Goal: Task Accomplishment & Management: Manage account settings

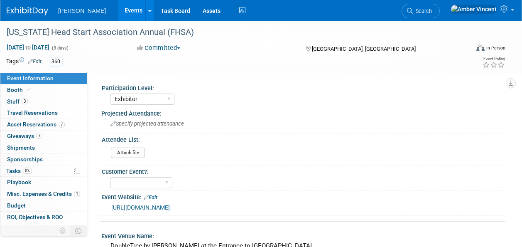
select select "Exhibitor"
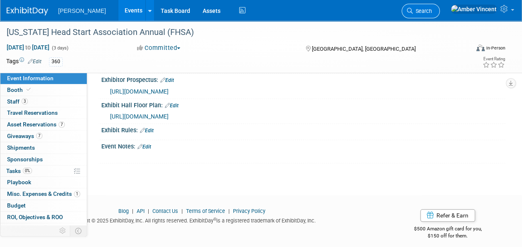
click at [432, 11] on span "Search" at bounding box center [422, 11] width 19 height 6
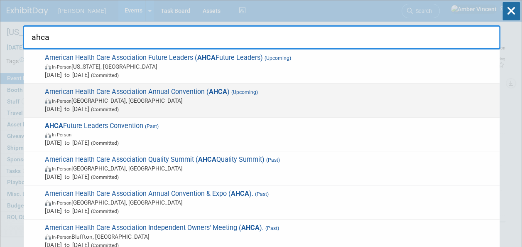
type input "ahca"
click at [190, 98] on span "In-Person Las Vegas, NV" at bounding box center [270, 100] width 451 height 8
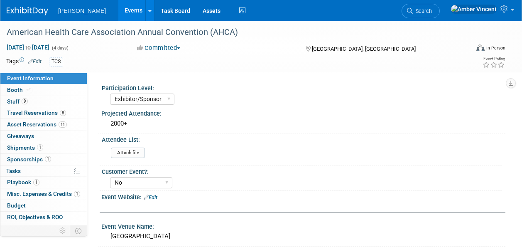
select select "Exhibitor/Sponsor"
select select "No"
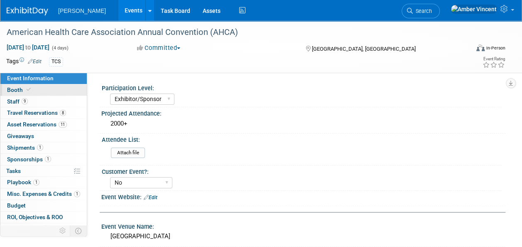
click at [13, 92] on span "Booth" at bounding box center [19, 89] width 25 height 7
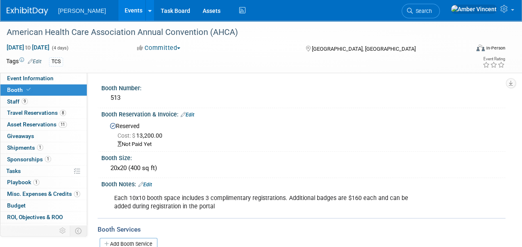
scroll to position [83, 0]
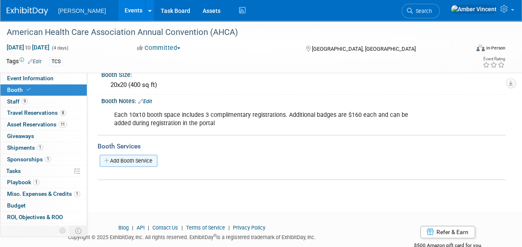
click at [141, 163] on link "Add Booth Service" at bounding box center [129, 161] width 58 height 12
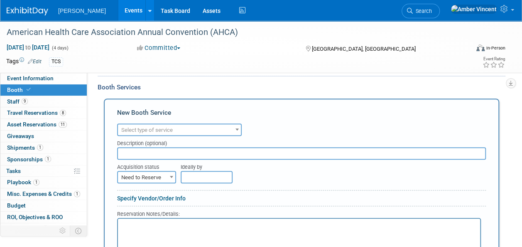
scroll to position [125, 0]
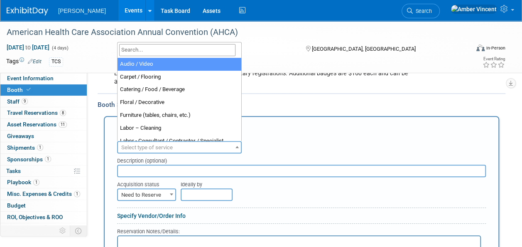
click at [214, 145] on span "Select type of service" at bounding box center [179, 148] width 123 height 12
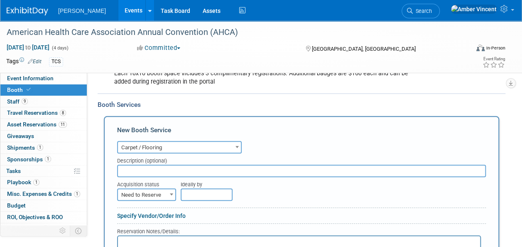
click at [188, 143] on span "Carpet / Flooring" at bounding box center [179, 148] width 123 height 12
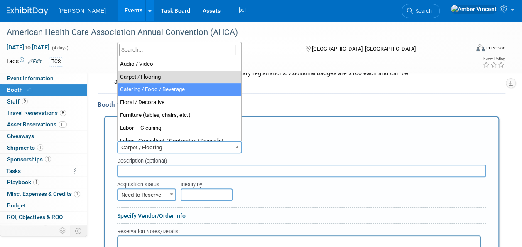
scroll to position [42, 0]
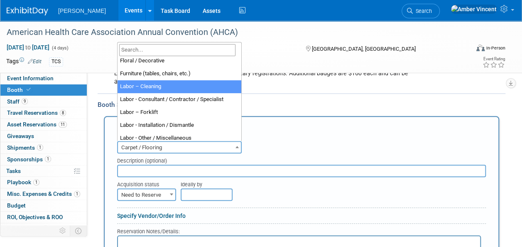
select select "14"
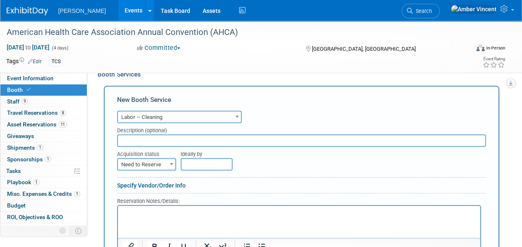
scroll to position [166, 0]
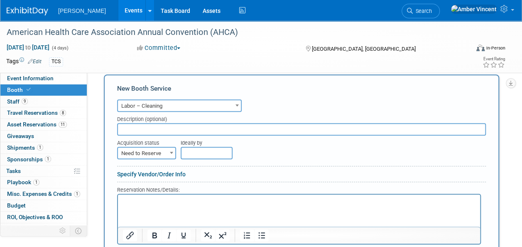
click at [156, 124] on input "text" at bounding box center [301, 129] width 369 height 12
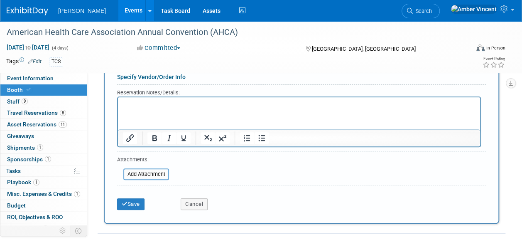
scroll to position [291, 0]
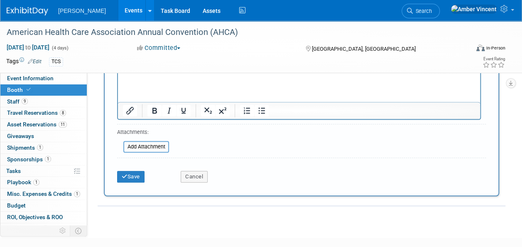
click at [129, 167] on div "Save" at bounding box center [143, 173] width 64 height 17
click at [131, 171] on button "Save" at bounding box center [130, 177] width 27 height 12
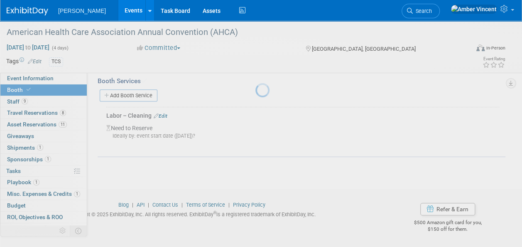
scroll to position [148, 0]
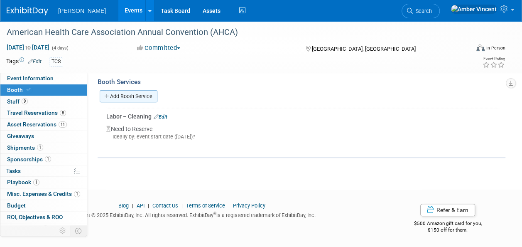
click at [142, 96] on link "Add Booth Service" at bounding box center [129, 96] width 58 height 12
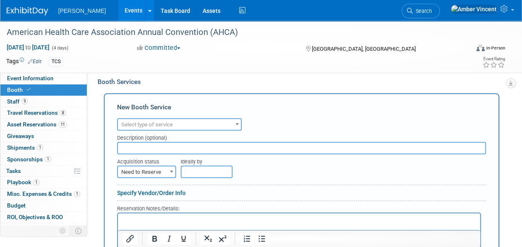
scroll to position [0, 0]
click at [168, 127] on span "Select type of service" at bounding box center [147, 124] width 52 height 6
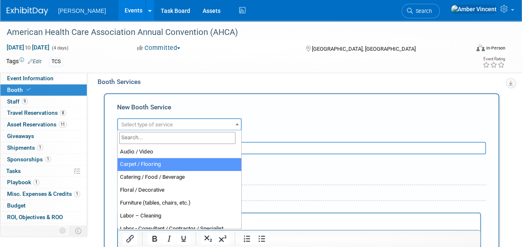
select select "4"
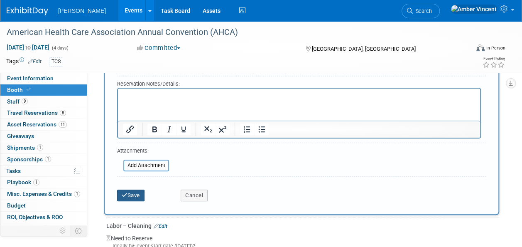
click at [131, 197] on button "Save" at bounding box center [130, 195] width 27 height 12
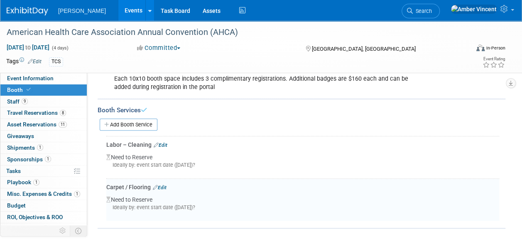
scroll to position [106, 0]
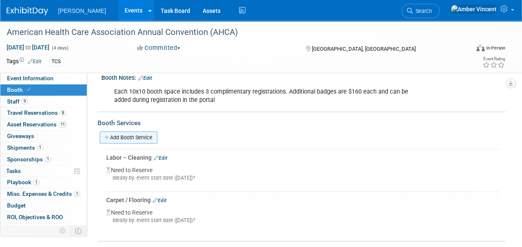
click at [148, 138] on link "Add Booth Service" at bounding box center [129, 137] width 58 height 12
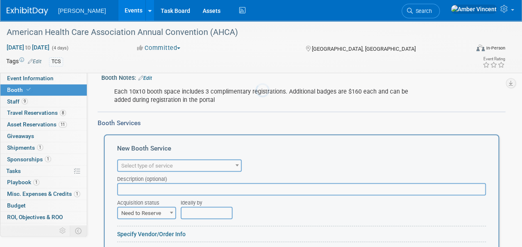
scroll to position [0, 0]
click at [162, 164] on span "Select type of service" at bounding box center [147, 165] width 52 height 6
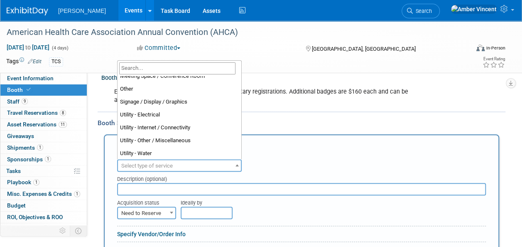
scroll to position [213, 0]
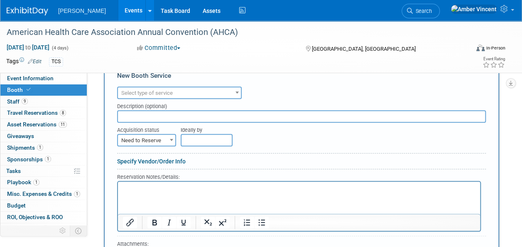
scroll to position [132, 0]
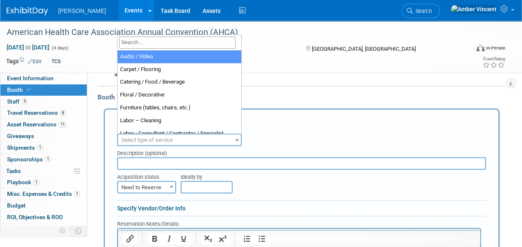
click at [182, 138] on span "Select type of service" at bounding box center [179, 140] width 123 height 12
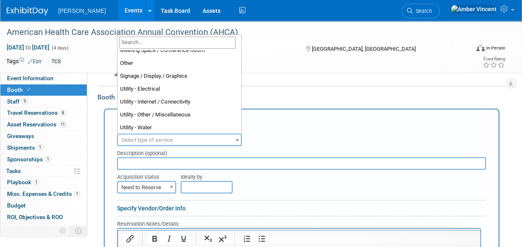
scroll to position [213, 0]
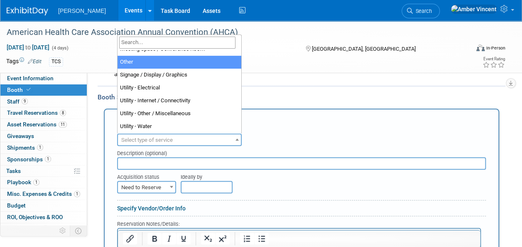
select select "1"
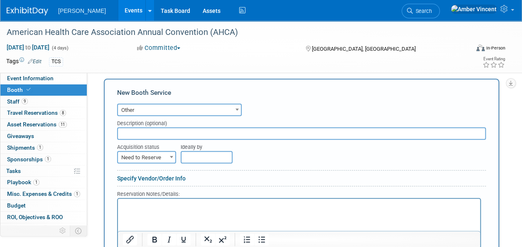
scroll to position [174, 0]
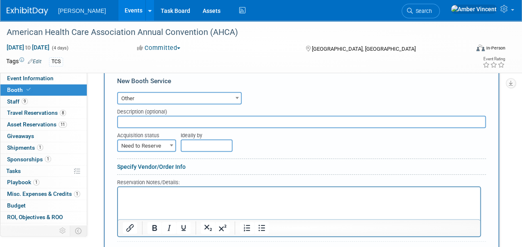
click at [166, 161] on div at bounding box center [301, 160] width 369 height 4
click at [166, 165] on link "Specify Vendor/Order Info" at bounding box center [151, 166] width 69 height 7
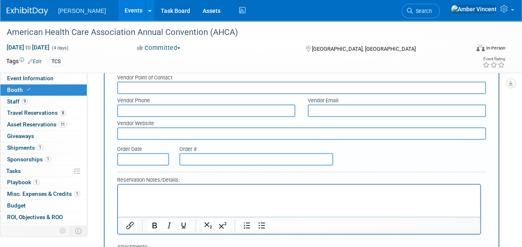
scroll to position [298, 0]
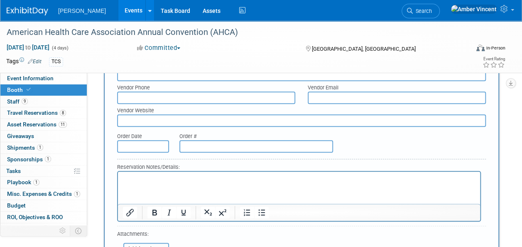
click at [194, 143] on input "text" at bounding box center [256, 146] width 154 height 12
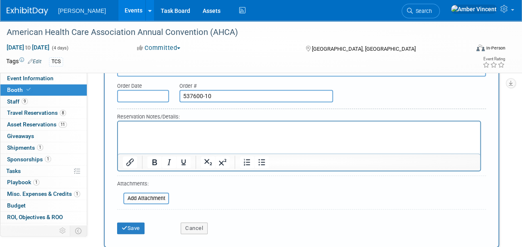
scroll to position [340, 0]
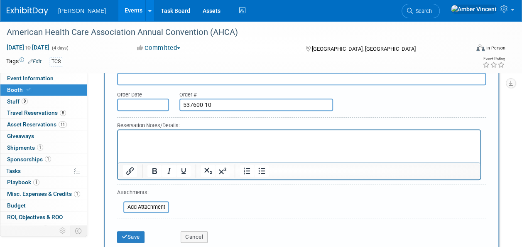
click at [161, 141] on html at bounding box center [299, 135] width 362 height 11
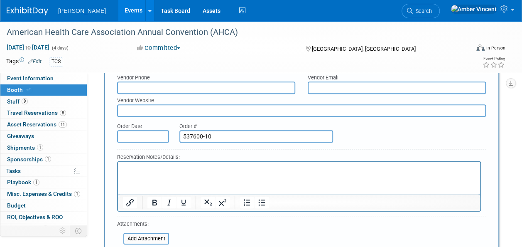
scroll to position [298, 0]
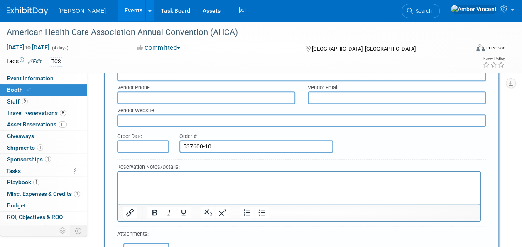
click at [255, 147] on input "537600-10" at bounding box center [256, 146] width 154 height 12
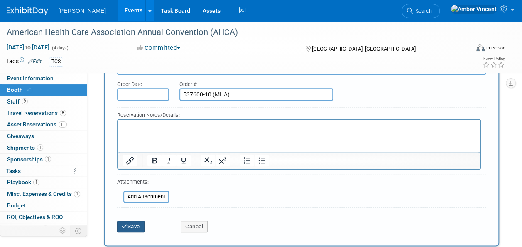
scroll to position [340, 0]
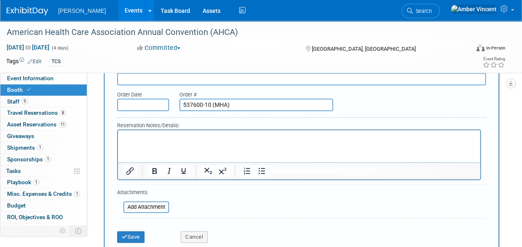
drag, startPoint x: 227, startPoint y: 103, endPoint x: 230, endPoint y: 110, distance: 8.0
click at [227, 103] on input "537600-10 (MHA)" at bounding box center [256, 104] width 154 height 12
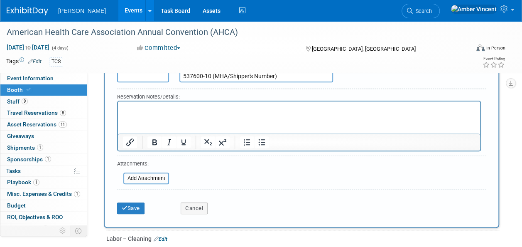
scroll to position [381, 0]
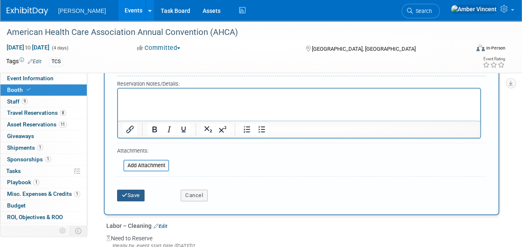
type input "537600-10 (MHA/Shipper's Number)"
drag, startPoint x: 138, startPoint y: 189, endPoint x: 146, endPoint y: 185, distance: 9.3
click at [138, 190] on button "Save" at bounding box center [130, 195] width 27 height 12
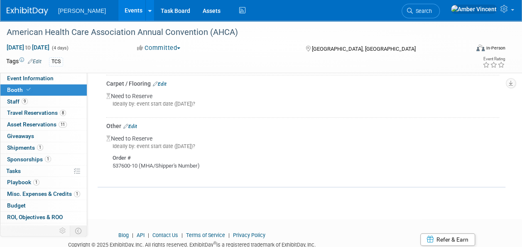
scroll to position [210, 0]
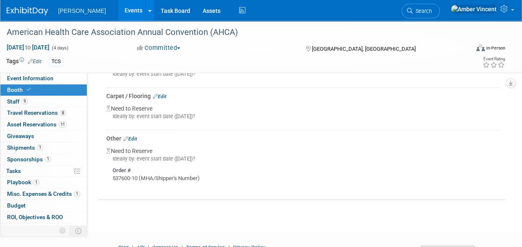
click at [135, 138] on link "Edit" at bounding box center [130, 139] width 14 height 6
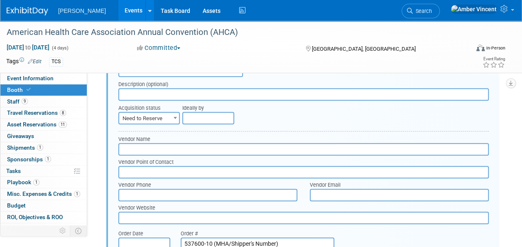
scroll to position [328, 0]
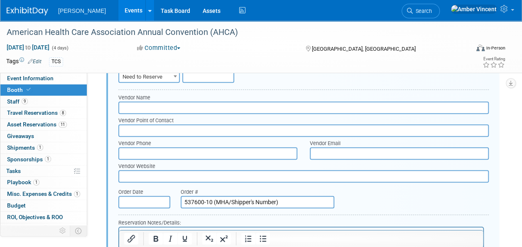
click at [134, 193] on div "Order Date" at bounding box center [143, 191] width 50 height 7
click at [131, 198] on input "text" at bounding box center [144, 202] width 52 height 12
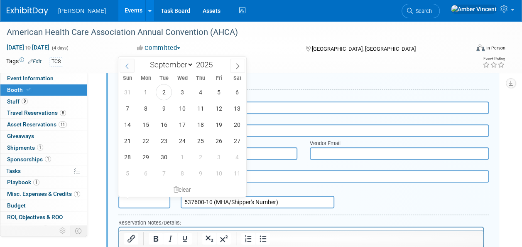
click at [123, 66] on span at bounding box center [127, 66] width 15 height 14
select select "7"
click at [143, 139] on span "18" at bounding box center [146, 141] width 16 height 16
type input "Aug 18, 2025"
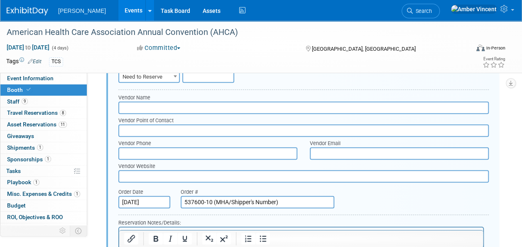
click at [195, 106] on input "text" at bounding box center [303, 107] width 371 height 12
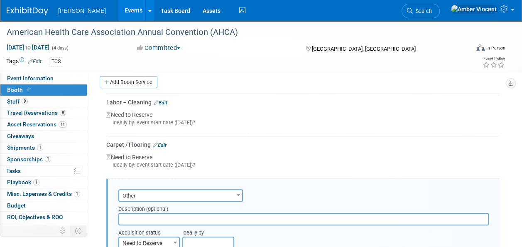
scroll to position [203, 0]
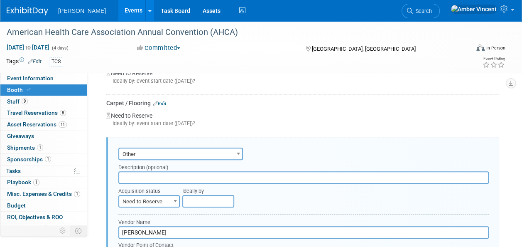
type input "Freeman"
click at [167, 149] on span "Other" at bounding box center [180, 154] width 123 height 12
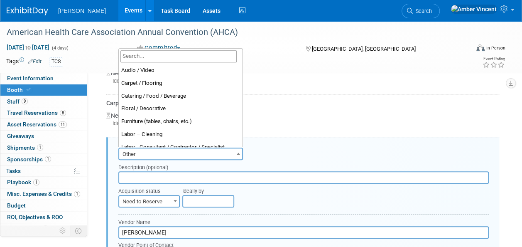
scroll to position [193, 0]
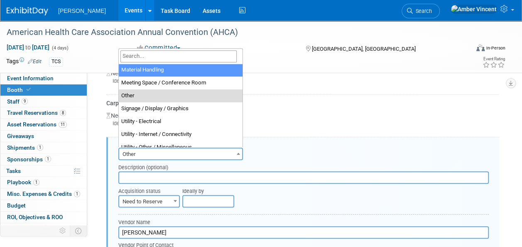
select select "10"
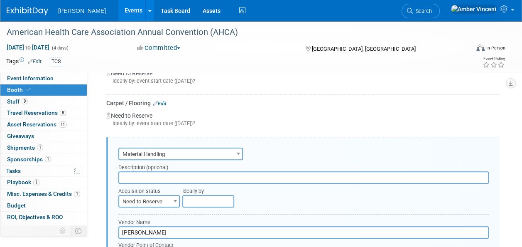
scroll to position [245, 0]
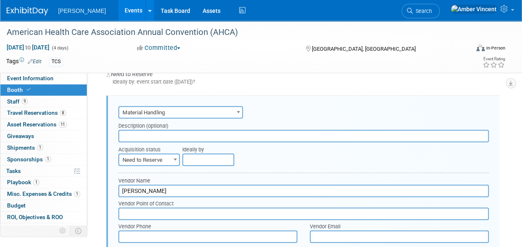
click at [165, 135] on input "text" at bounding box center [303, 136] width 371 height 12
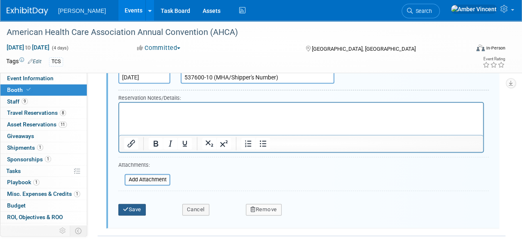
type input "Caravan to LeadingAge"
drag, startPoint x: 138, startPoint y: 212, endPoint x: 136, endPoint y: 207, distance: 5.7
click at [138, 212] on button "Save" at bounding box center [131, 210] width 27 height 12
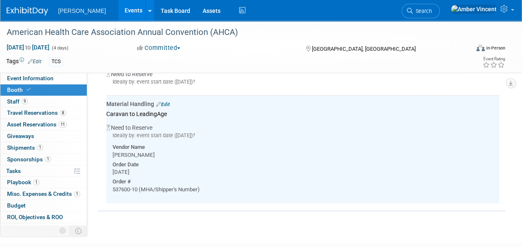
scroll to position [203, 0]
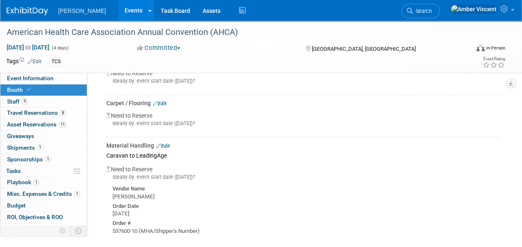
click at [169, 145] on link "Edit" at bounding box center [163, 146] width 14 height 6
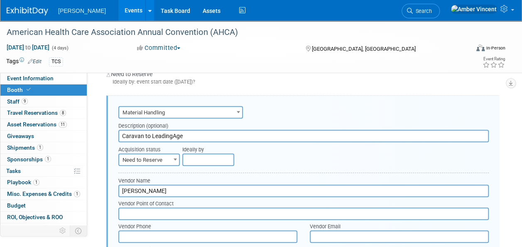
scroll to position [0, 0]
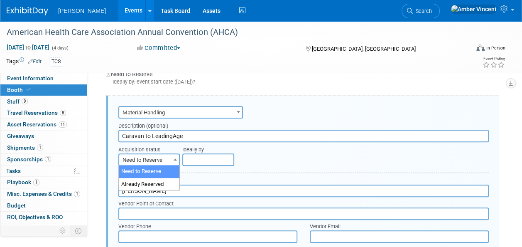
click at [165, 160] on span "Need to Reserve" at bounding box center [149, 160] width 60 height 12
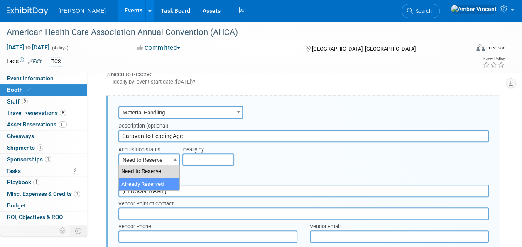
select select "2"
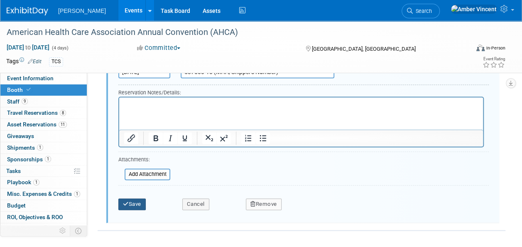
click at [140, 200] on button "Save" at bounding box center [131, 204] width 27 height 12
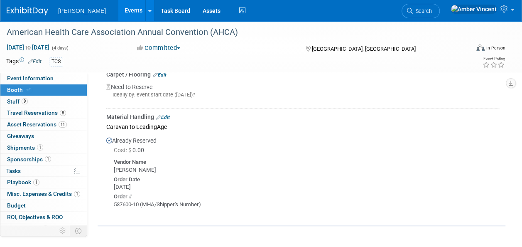
scroll to position [245, 0]
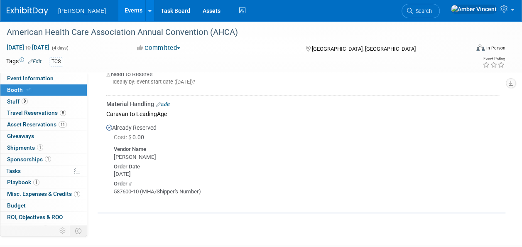
drag, startPoint x: 112, startPoint y: 190, endPoint x: 211, endPoint y: 192, distance: 99.3
click at [213, 192] on div "Vendor Name Freeman Order Date Mon. Aug 18, 2025 Order #" at bounding box center [302, 170] width 393 height 52
drag, startPoint x: 211, startPoint y: 192, endPoint x: 190, endPoint y: 187, distance: 21.8
copy div "537600-10 (MHA/Shipper's Number)"
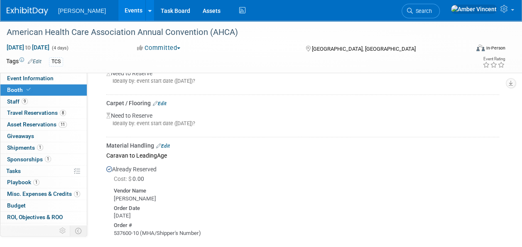
scroll to position [162, 0]
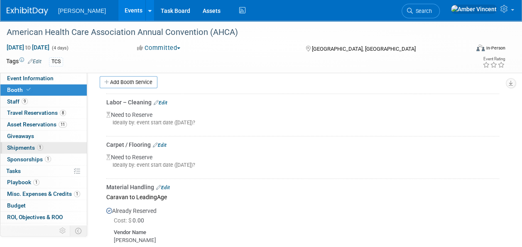
click at [20, 149] on span "Shipments 1" at bounding box center [25, 147] width 36 height 7
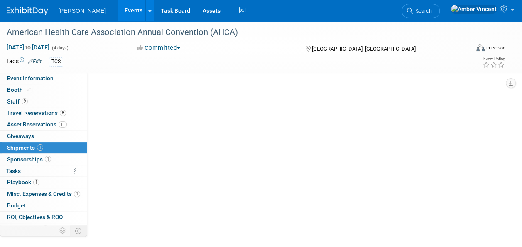
scroll to position [0, 0]
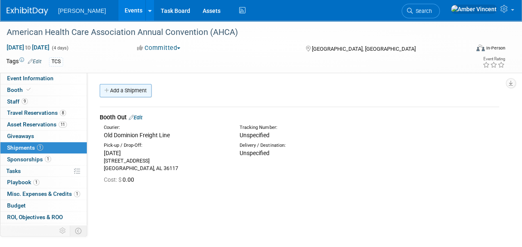
click at [143, 89] on link "Add a Shipment" at bounding box center [126, 90] width 52 height 13
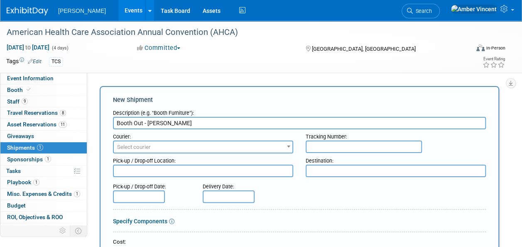
type input "Booth Out - Freeman Caravan"
click at [313, 141] on input "text" at bounding box center [364, 146] width 116 height 12
paste input "537600-10 (MHA/Shipper's Number)"
type input "537600-10 (MHA/Shipper's Number)"
click at [184, 141] on span "Select courier" at bounding box center [203, 147] width 179 height 12
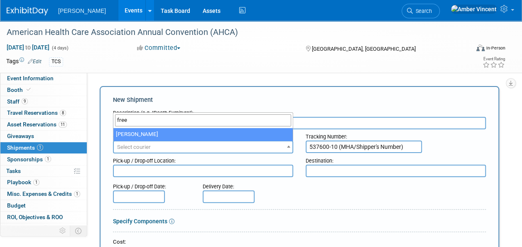
type input "free"
select select "551"
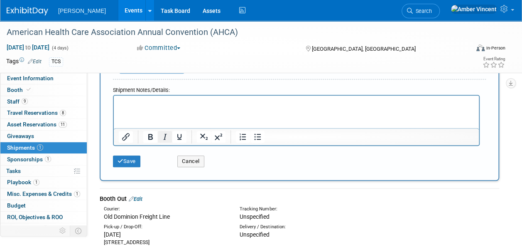
scroll to position [332, 0]
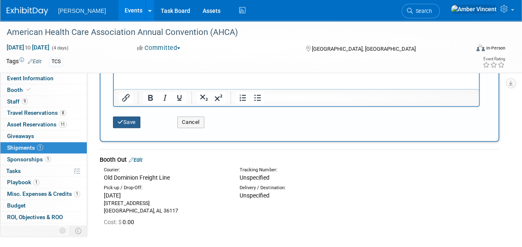
click at [131, 120] on button "Save" at bounding box center [126, 122] width 27 height 12
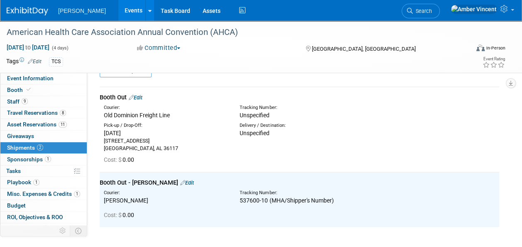
scroll to position [7, 0]
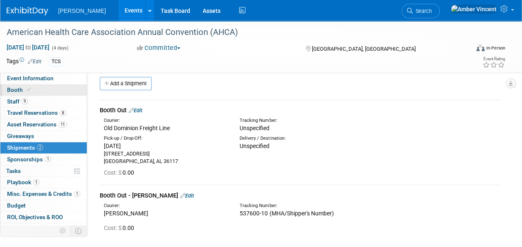
click at [20, 92] on span "Booth" at bounding box center [19, 89] width 25 height 7
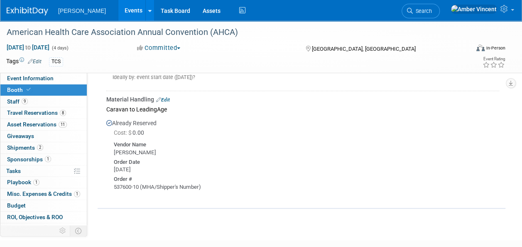
scroll to position [208, 0]
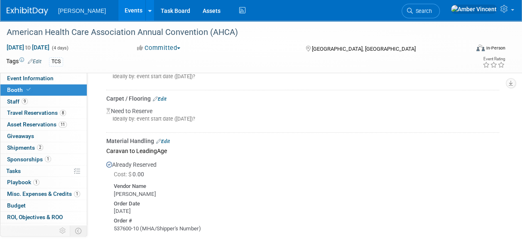
click at [168, 140] on link "Edit" at bounding box center [163, 141] width 14 height 6
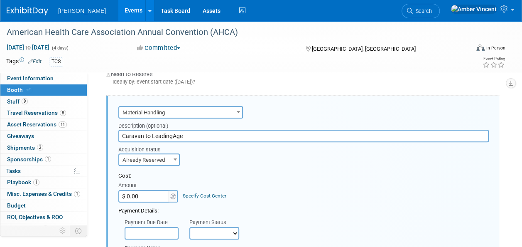
scroll to position [0, 0]
drag, startPoint x: 192, startPoint y: 132, endPoint x: 113, endPoint y: 125, distance: 79.6
click at [113, 125] on div "Description (optional) Caravan to LeadingAge" at bounding box center [303, 130] width 383 height 24
type input "M"
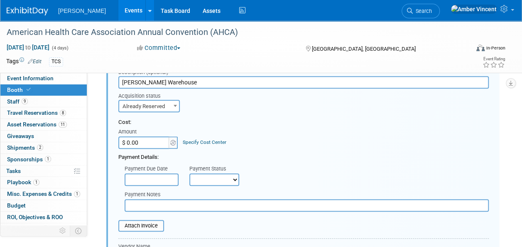
scroll to position [328, 0]
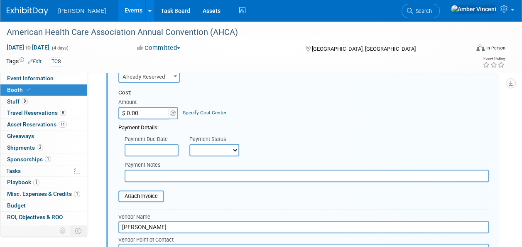
type input "Freeman Warehouse"
click at [192, 147] on select "Not Paid Yet Partially Paid Paid in Full" at bounding box center [214, 150] width 50 height 12
click at [187, 135] on div "Payment Status Not Paid Yet Partially Paid Paid in Full" at bounding box center [214, 145] width 62 height 24
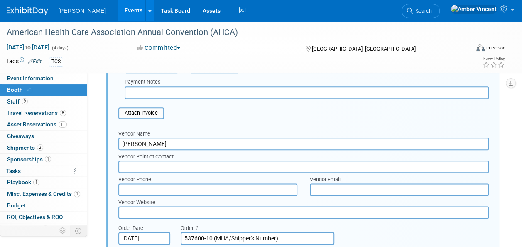
scroll to position [494, 0]
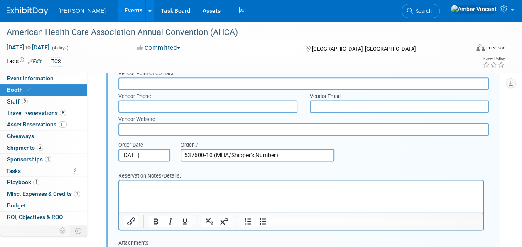
drag, startPoint x: 295, startPoint y: 155, endPoint x: 171, endPoint y: 151, distance: 124.3
click at [171, 151] on div "Order Date Aug 18, 2025 Order # 537600-10 (MHA/Shipper's Number)" at bounding box center [303, 151] width 383 height 26
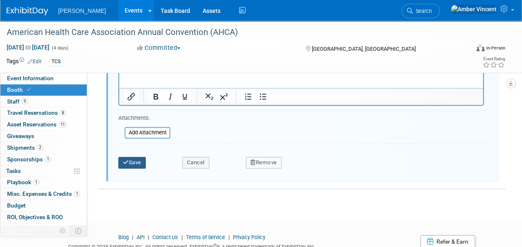
click at [131, 163] on button "Save" at bounding box center [131, 163] width 27 height 12
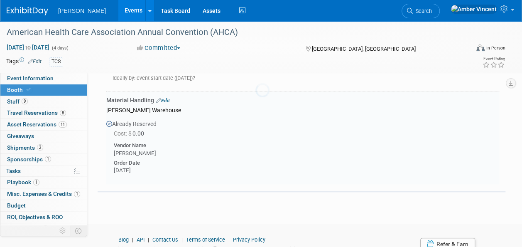
scroll to position [245, 0]
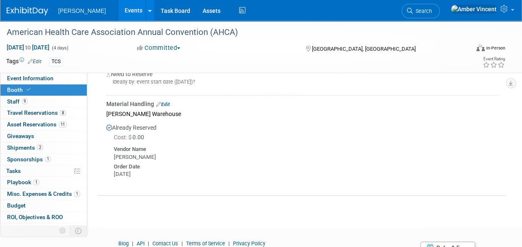
click at [162, 103] on link "Edit" at bounding box center [163, 104] width 14 height 6
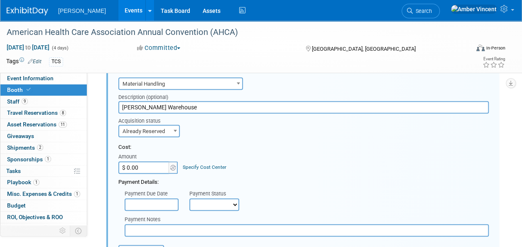
scroll to position [286, 0]
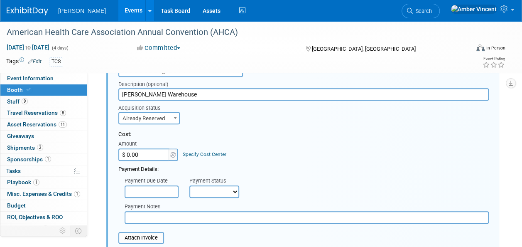
click at [155, 155] on input "$ 0.00" at bounding box center [144, 154] width 52 height 12
type input "$ 1,864.85"
click at [215, 187] on select "Not Paid Yet Partially Paid Paid in Full" at bounding box center [214, 191] width 50 height 12
select select "3"
click at [189, 185] on select "Not Paid Yet Partially Paid Paid in Full" at bounding box center [214, 191] width 50 height 12
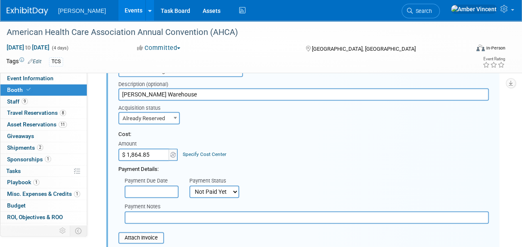
click at [158, 194] on input "text" at bounding box center [152, 191] width 54 height 12
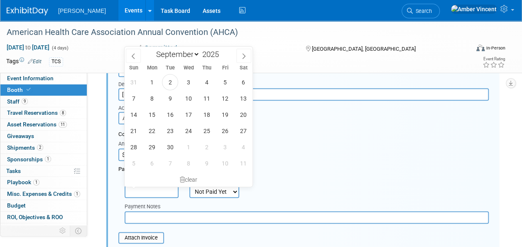
drag, startPoint x: 132, startPoint y: 55, endPoint x: 140, endPoint y: 71, distance: 17.5
click at [132, 56] on icon at bounding box center [133, 55] width 3 height 5
select select "7"
click at [158, 131] on span "18" at bounding box center [152, 131] width 16 height 16
type input "Aug 18, 2025"
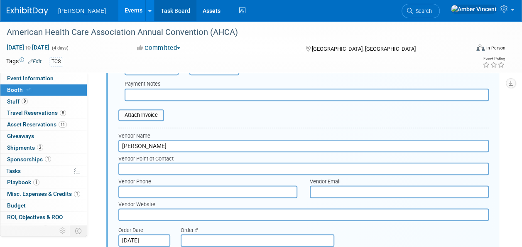
scroll to position [411, 0]
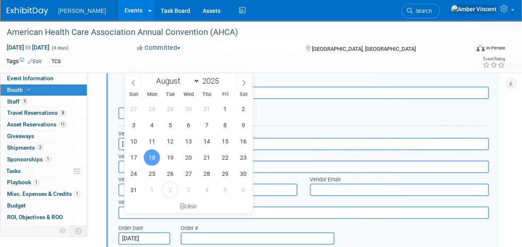
click at [151, 157] on span "18" at bounding box center [152, 157] width 16 height 16
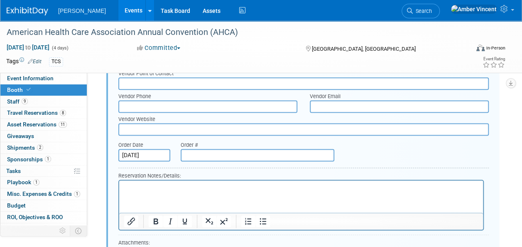
scroll to position [536, 0]
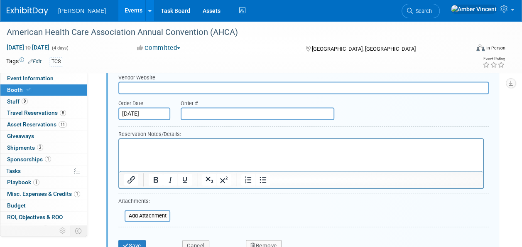
click at [153, 142] on p "Rich Text Area. Press ALT-0 for help." at bounding box center [301, 146] width 354 height 8
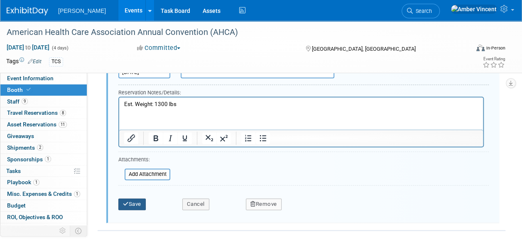
click at [125, 204] on icon "submit" at bounding box center [126, 203] width 6 height 5
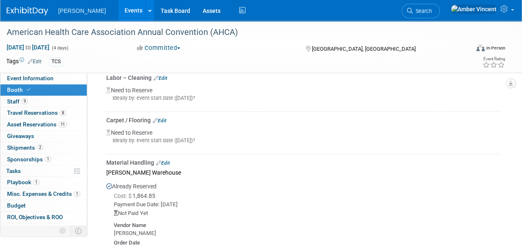
scroll to position [162, 0]
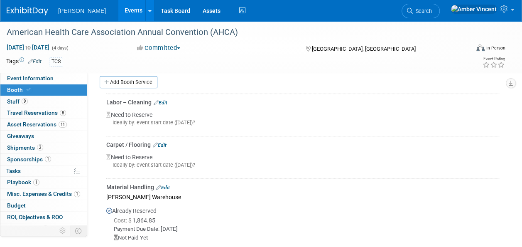
click at [161, 144] on link "Edit" at bounding box center [160, 145] width 14 height 6
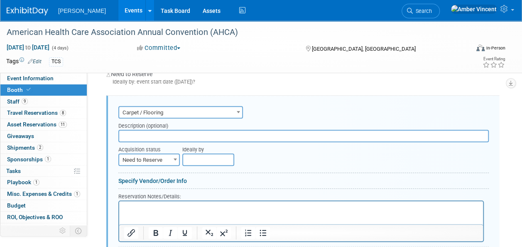
scroll to position [0, 0]
click at [145, 136] on input "text" at bounding box center [303, 136] width 371 height 12
type input "Carpet + Padding"
click at [129, 206] on p "Rich Text Area. Press ALT-0 for help." at bounding box center [301, 208] width 354 height 8
click at [134, 163] on span "Need to Reserve" at bounding box center [149, 160] width 60 height 12
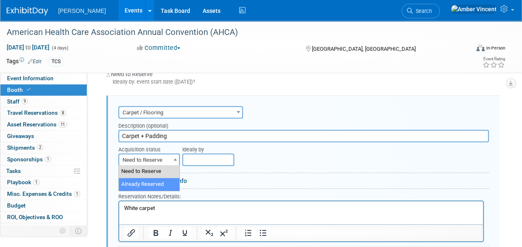
drag, startPoint x: 143, startPoint y: 185, endPoint x: 147, endPoint y: 181, distance: 6.2
select select "2"
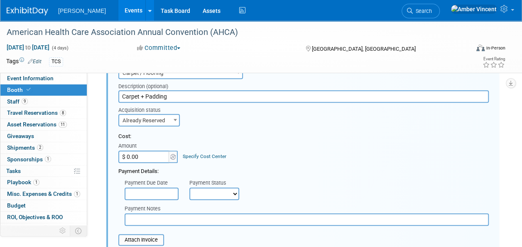
scroll to position [285, 0]
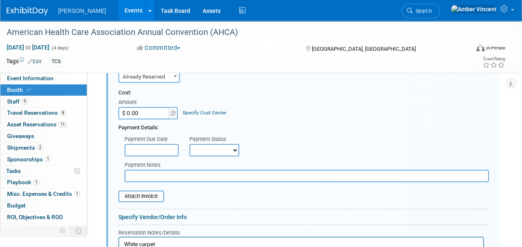
click at [149, 111] on input "$ 0.00" at bounding box center [144, 113] width 52 height 12
type input "$ 3,640.00"
click at [201, 152] on select "Not Paid Yet Partially Paid Paid in Full" at bounding box center [214, 150] width 50 height 12
select select "1"
click at [189, 144] on select "Not Paid Yet Partially Paid Paid in Full" at bounding box center [214, 150] width 50 height 12
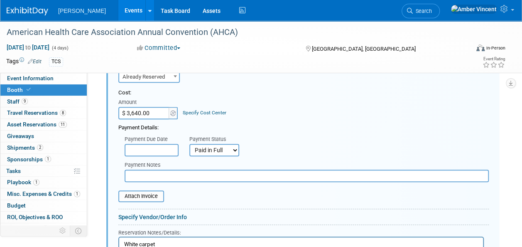
click at [149, 147] on input "text" at bounding box center [152, 150] width 54 height 12
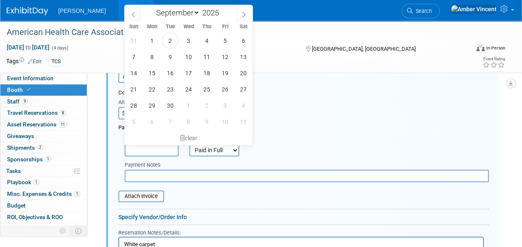
click at [136, 14] on span at bounding box center [133, 14] width 15 height 14
select select "7"
click at [155, 83] on span "18" at bounding box center [152, 89] width 16 height 16
type input "Aug 18, 2025"
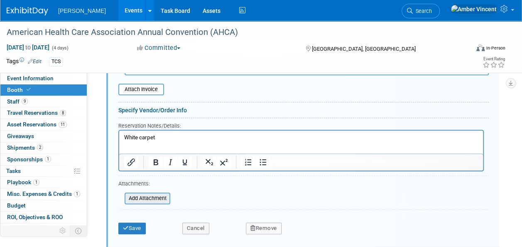
scroll to position [410, 0]
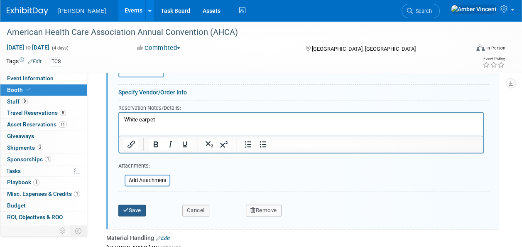
click at [140, 205] on button "Save" at bounding box center [131, 210] width 27 height 12
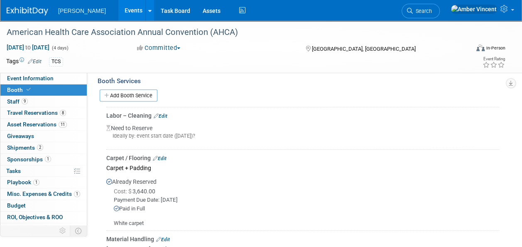
scroll to position [138, 0]
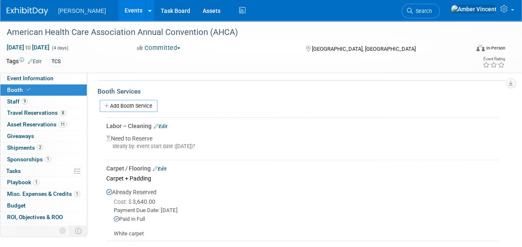
click at [164, 124] on link "Edit" at bounding box center [161, 126] width 14 height 6
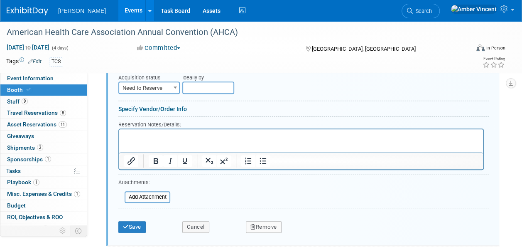
scroll to position [285, 0]
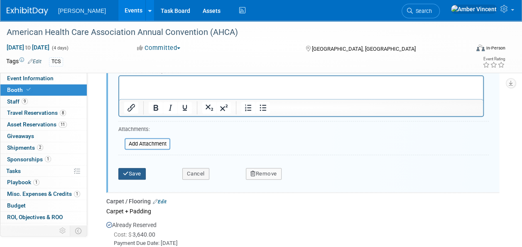
click at [135, 177] on button "Save" at bounding box center [131, 174] width 27 height 12
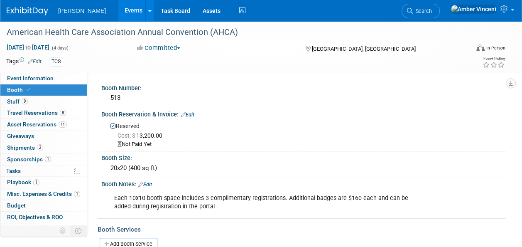
scroll to position [83, 0]
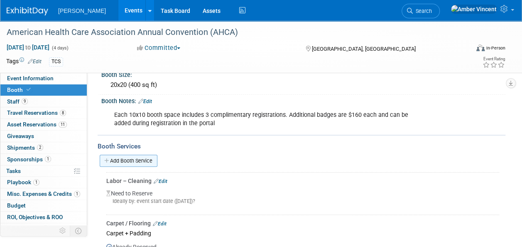
click at [145, 159] on link "Add Booth Service" at bounding box center [129, 161] width 58 height 12
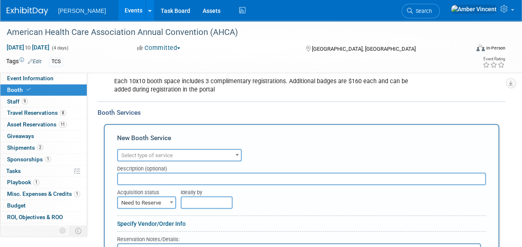
scroll to position [125, 0]
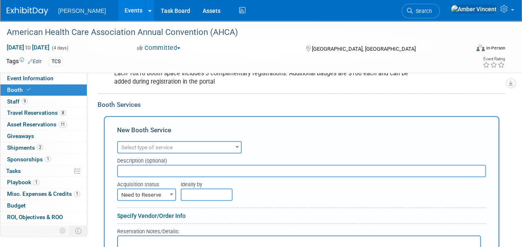
click at [152, 136] on div "New Booth Service" at bounding box center [301, 131] width 369 height 13
click at [158, 146] on span "Select type of service" at bounding box center [147, 147] width 52 height 6
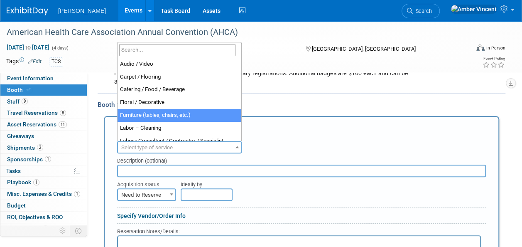
scroll to position [42, 0]
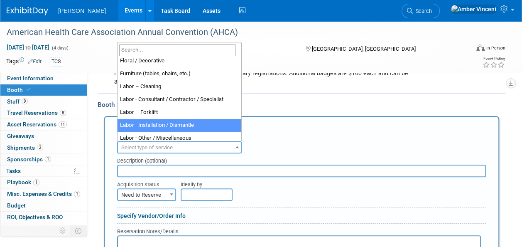
select select "11"
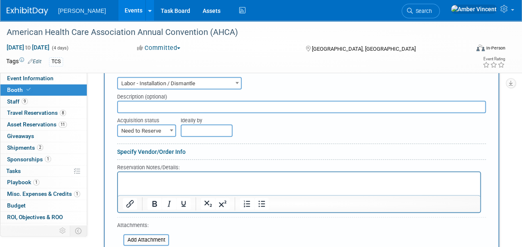
scroll to position [208, 0]
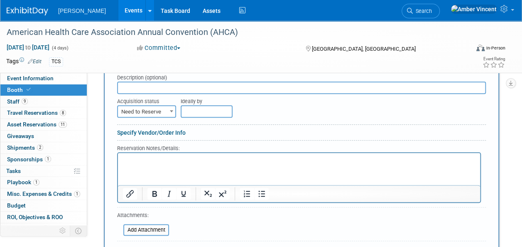
click at [160, 107] on span "Need to Reserve" at bounding box center [146, 112] width 57 height 12
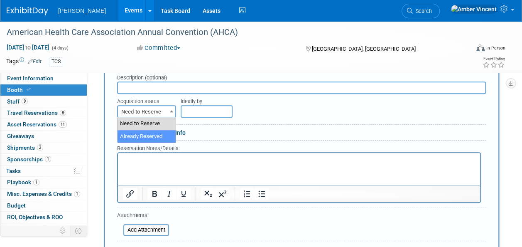
select select "2"
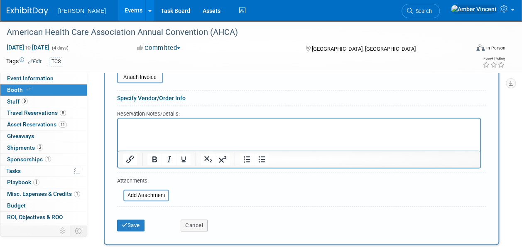
scroll to position [374, 0]
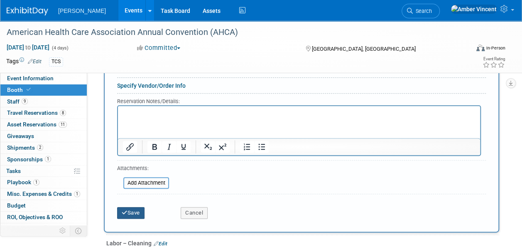
click at [130, 211] on button "Save" at bounding box center [130, 213] width 27 height 12
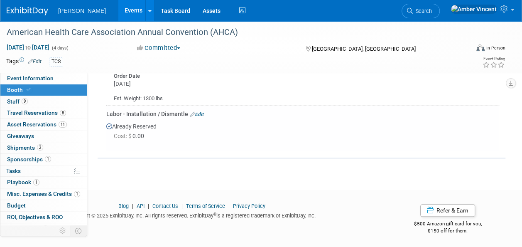
scroll to position [349, 0]
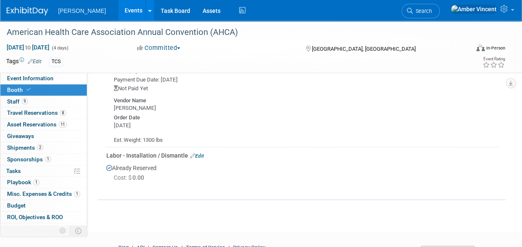
click at [202, 156] on link "Edit" at bounding box center [197, 156] width 14 height 6
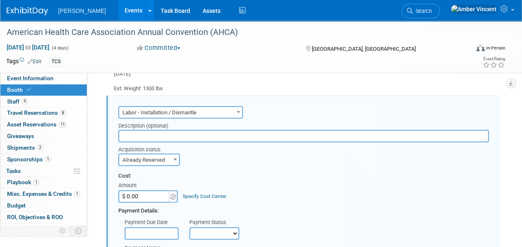
scroll to position [0, 0]
click at [160, 198] on input "$ 0.00" at bounding box center [144, 196] width 52 height 12
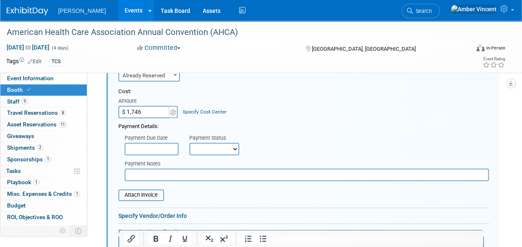
scroll to position [484, 0]
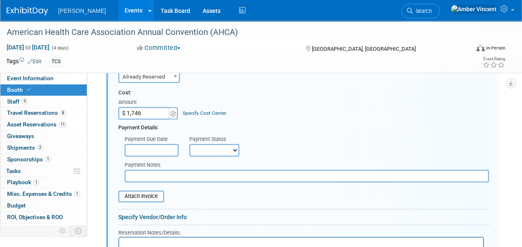
type input "$ 1,746.00"
click at [161, 144] on input "text" at bounding box center [152, 150] width 54 height 12
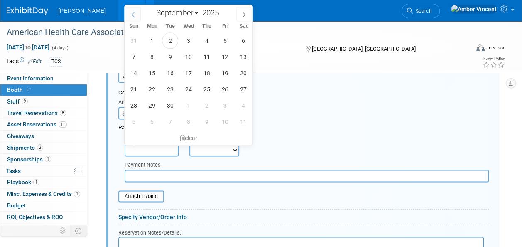
click at [130, 12] on span at bounding box center [133, 14] width 15 height 14
select select "7"
click at [152, 87] on span "18" at bounding box center [152, 89] width 16 height 16
type input "Aug 18, 2025"
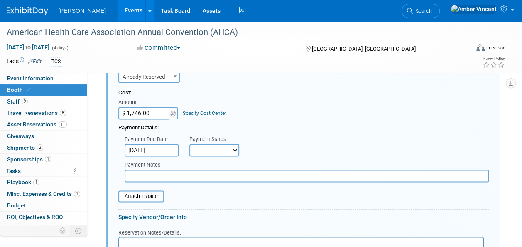
click at [209, 144] on select "Not Paid Yet Partially Paid Paid in Full" at bounding box center [214, 150] width 50 height 12
select select "1"
click at [189, 144] on select "Not Paid Yet Partially Paid Paid in Full" at bounding box center [214, 150] width 50 height 12
click at [176, 176] on input "text" at bounding box center [307, 176] width 364 height 12
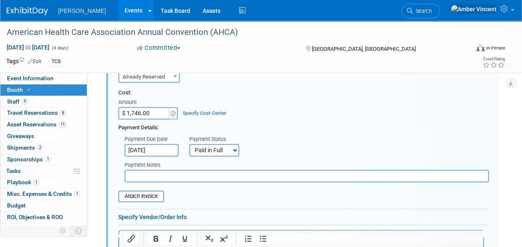
scroll to position [526, 0]
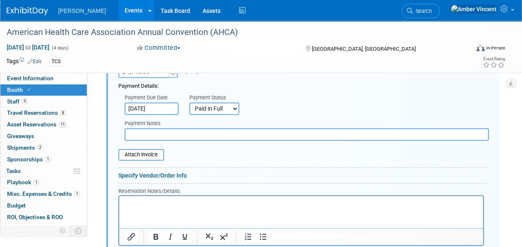
click at [168, 202] on p "Rich Text Area. Press ALT-0 for help." at bounding box center [301, 203] width 354 height 8
click at [125, 204] on p "Two men, three hours each. Six hours total. $145.50 per hour." at bounding box center [301, 203] width 354 height 8
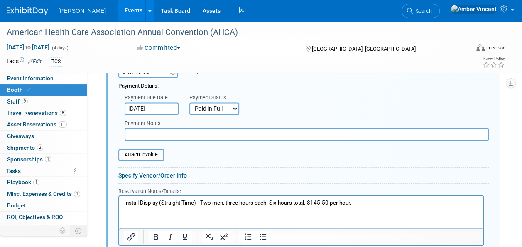
drag, startPoint x: 120, startPoint y: 200, endPoint x: 127, endPoint y: 203, distance: 7.3
click at [123, 200] on html "Install Display (Straight Time) - Two men, three hours each. Six hours total. $…" at bounding box center [301, 201] width 364 height 11
drag, startPoint x: 196, startPoint y: 204, endPoint x: 216, endPoint y: 217, distance: 23.6
click at [196, 204] on p "Install Display (Straight Time) - Two men, three hours each. Six hours total. $…" at bounding box center [301, 203] width 354 height 8
click at [170, 131] on input "text" at bounding box center [307, 134] width 364 height 12
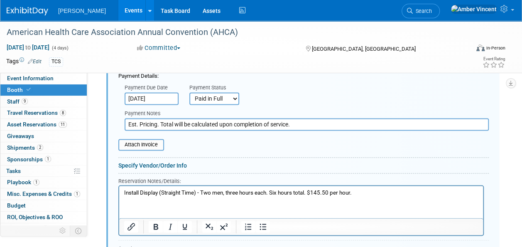
scroll to position [609, 0]
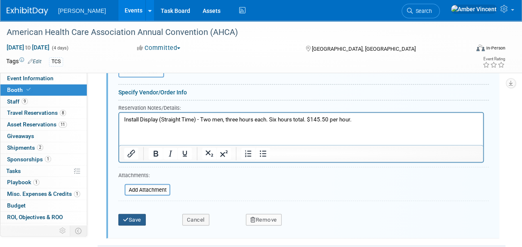
type input "Est. Pricing. Total will be calculated upon completion of service."
click at [135, 214] on button "Save" at bounding box center [131, 220] width 27 height 12
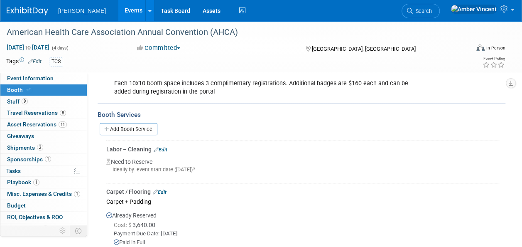
scroll to position [134, 0]
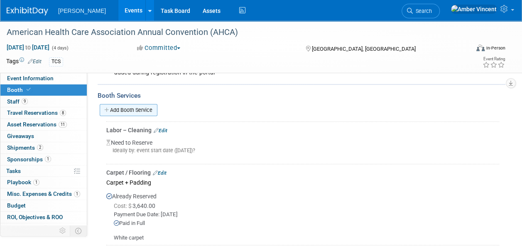
click at [142, 106] on link "Add Booth Service" at bounding box center [129, 110] width 58 height 12
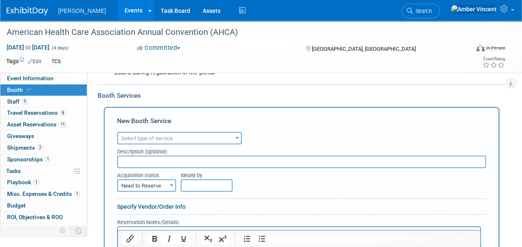
scroll to position [175, 0]
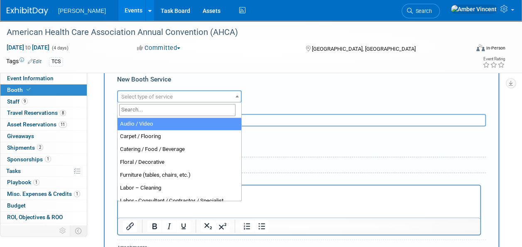
click at [210, 96] on span "Select type of service" at bounding box center [179, 97] width 123 height 12
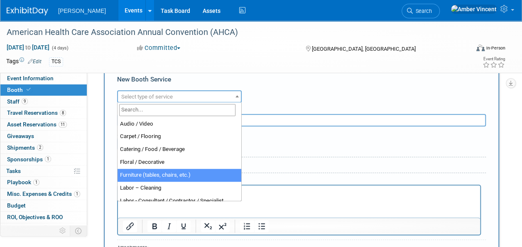
select select "6"
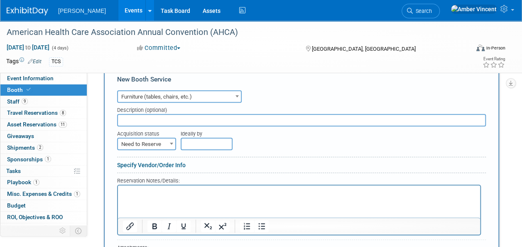
click at [168, 125] on input "text" at bounding box center [301, 120] width 369 height 12
type input "F"
type input "j"
type input "Furniture"
click at [175, 180] on div "Reservation Notes/Details:" at bounding box center [299, 180] width 364 height 8
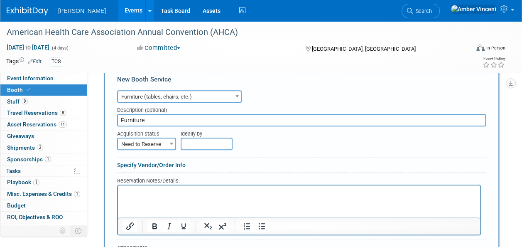
click at [177, 187] on html at bounding box center [299, 190] width 362 height 11
click at [151, 191] on p "Fairfax chair and sofa (white)." at bounding box center [299, 193] width 353 height 8
click at [194, 193] on p "Fairfax chair ($421) and sofa (white)." at bounding box center [299, 193] width 353 height 8
click at [230, 192] on p "Fairfax chair ($421) and sofa ($629) (white)." at bounding box center [299, 193] width 353 height 8
drag, startPoint x: 123, startPoint y: 193, endPoint x: 127, endPoint y: 195, distance: 5.2
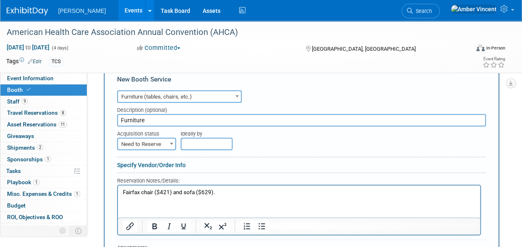
click at [123, 193] on body "Fairfax chair ($421) and sofa ($629)." at bounding box center [300, 193] width 354 height 8
click at [160, 140] on span "Need to Reserve" at bounding box center [146, 144] width 57 height 12
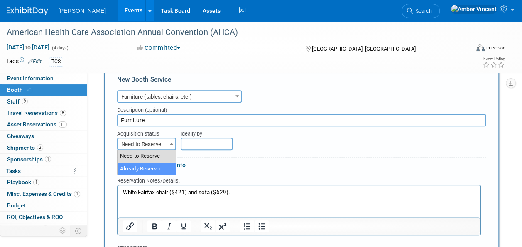
select select "2"
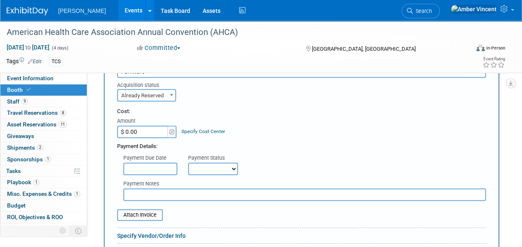
scroll to position [217, 0]
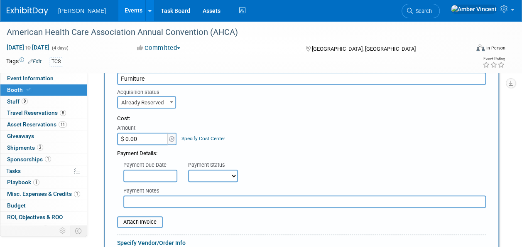
click at [154, 135] on input "$ 0.00" at bounding box center [143, 139] width 52 height 12
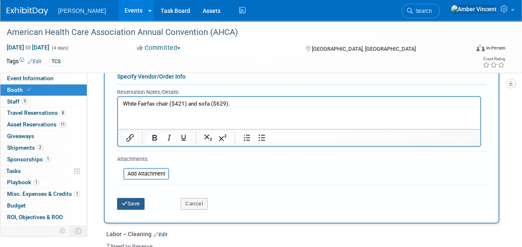
type input "$ 1,050.00"
click at [128, 199] on button "Save" at bounding box center [130, 204] width 27 height 12
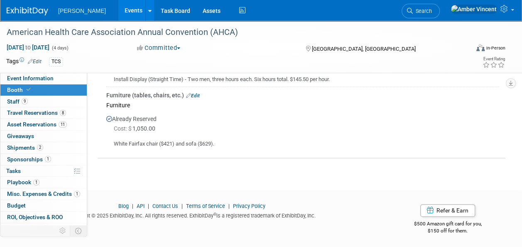
scroll to position [447, 0]
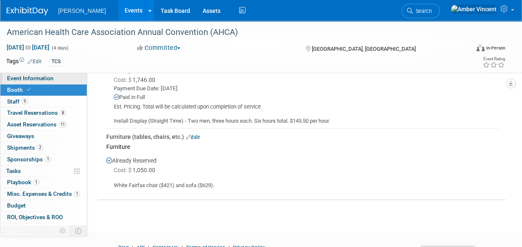
click at [44, 79] on span "Event Information" at bounding box center [30, 78] width 47 height 7
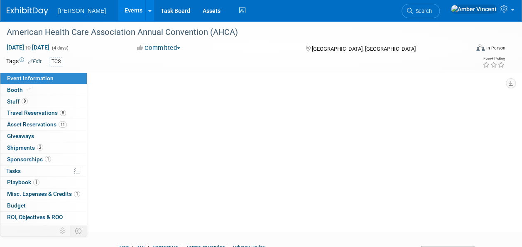
scroll to position [0, 0]
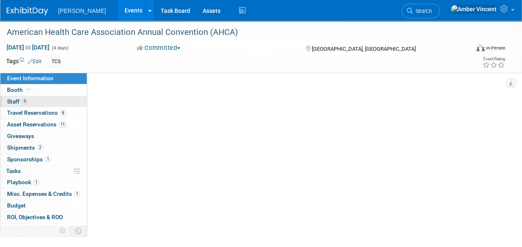
select select "Exhibitor/Sponsor"
select select "No"
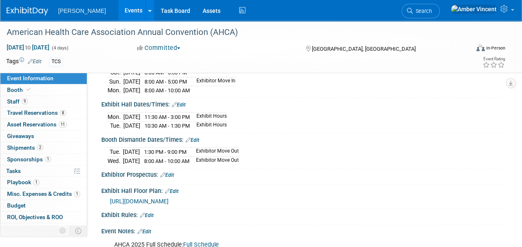
scroll to position [208, 0]
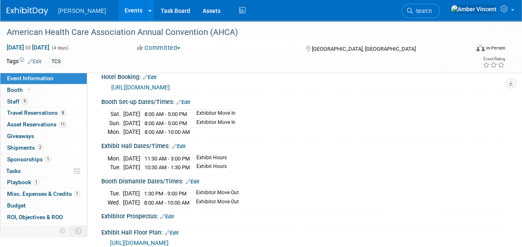
drag, startPoint x: 104, startPoint y: 153, endPoint x: 256, endPoint y: 160, distance: 152.3
click at [256, 160] on div "Mon. Oct 20, 2025 11:30 AM - 3:00 PM Exhibit Hours Tue. Oct 21, 2025 10:30 AM -…" at bounding box center [303, 161] width 404 height 23
drag, startPoint x: 256, startPoint y: 160, endPoint x: 216, endPoint y: 155, distance: 40.3
copy div
click at [343, 121] on div "Sat. Oct 18, 2025 8:00 AM - 5:00 PM Exhibitor Move In Sun. Oct 19, 2025 8:00 AM…" at bounding box center [304, 121] width 392 height 29
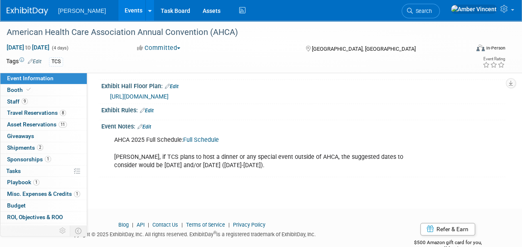
scroll to position [369, 0]
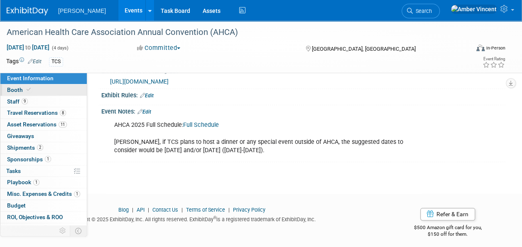
click at [35, 89] on link "Booth" at bounding box center [43, 89] width 86 height 11
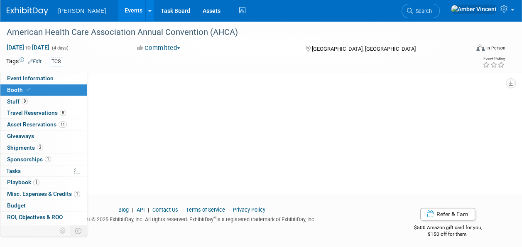
scroll to position [0, 0]
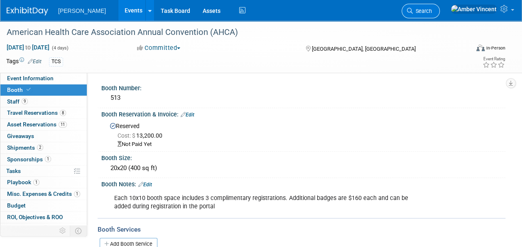
click at [440, 7] on link "Search" at bounding box center [421, 11] width 38 height 15
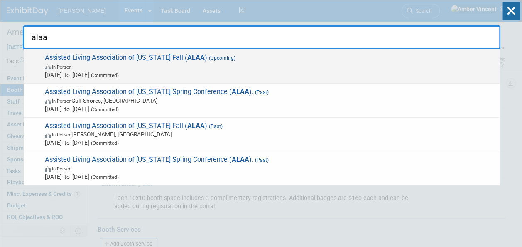
type input "alaa"
click at [172, 66] on span "In-Person" at bounding box center [270, 66] width 451 height 8
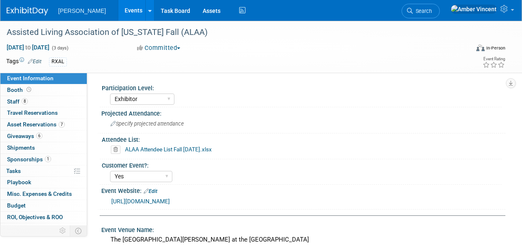
select select "Exhibitor"
select select "Yes"
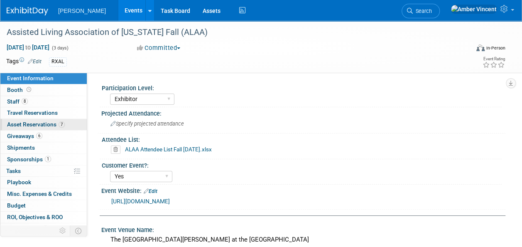
click at [22, 124] on span "Asset Reservations 7" at bounding box center [36, 124] width 58 height 7
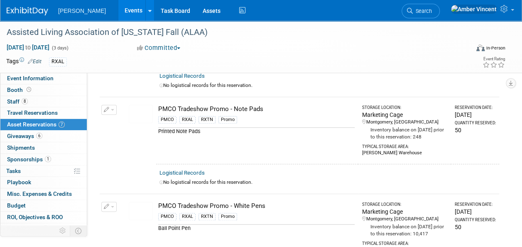
scroll to position [415, 0]
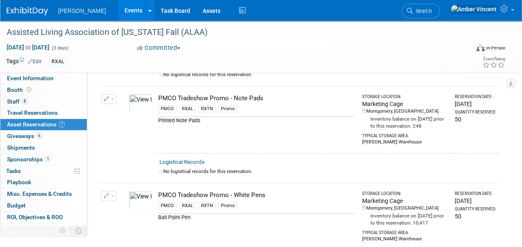
click at [263, 116] on div "Printed Note Pads" at bounding box center [256, 120] width 197 height 8
click at [264, 125] on td "PMCO Tradeshow Promo - Note Pads PMCO RXAL RXTN Promo Printed Note Pads" at bounding box center [257, 119] width 202 height 67
drag, startPoint x: 266, startPoint y: 128, endPoint x: 206, endPoint y: 123, distance: 60.4
click at [206, 123] on td "PMCO Tradeshow Promo - Note Pads PMCO RXAL RXTN Promo Printed Note Pads" at bounding box center [257, 119] width 202 height 67
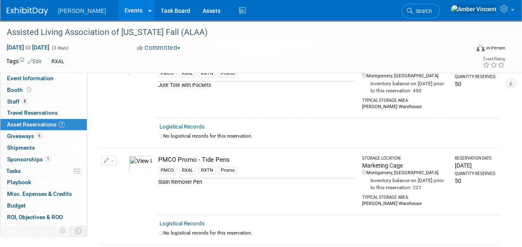
scroll to position [0, 0]
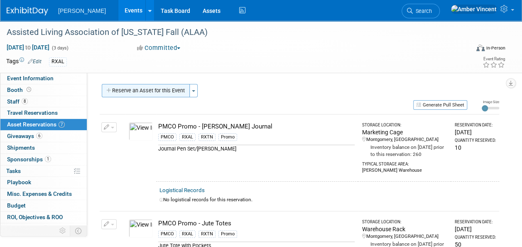
click at [186, 87] on button "Reserve an Asset for this Event" at bounding box center [146, 90] width 88 height 13
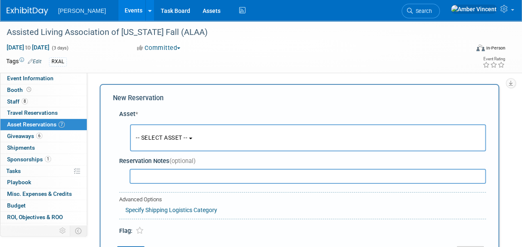
scroll to position [8, 0]
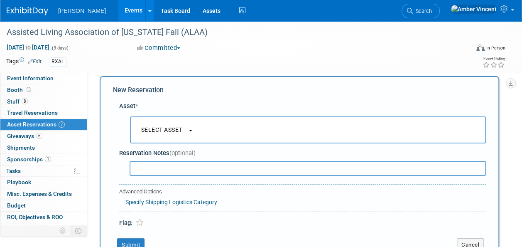
click at [169, 130] on span "-- SELECT ASSET --" at bounding box center [162, 129] width 52 height 7
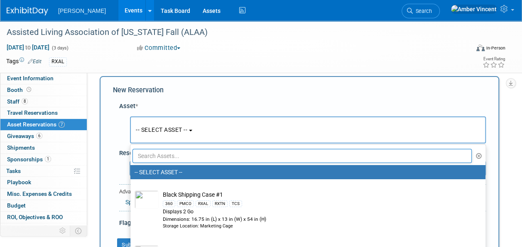
click at [200, 151] on input "text" at bounding box center [302, 156] width 339 height 14
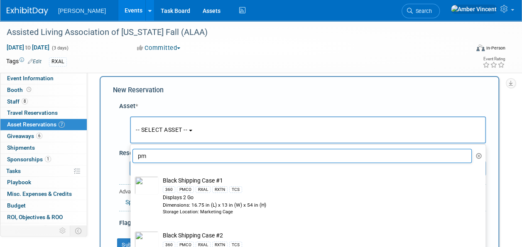
type input "p"
type input "r"
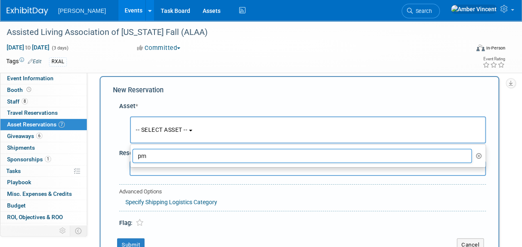
type input "p"
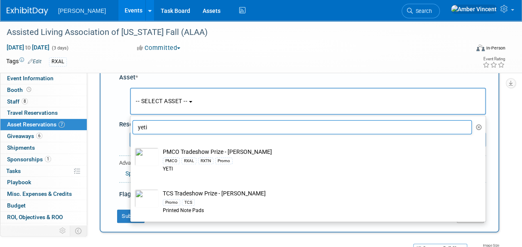
scroll to position [49, 0]
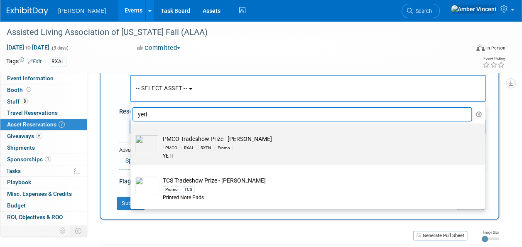
type input "yeti"
click at [225, 140] on td "PMCO Tradeshow Prize - YETI Cooler PMCO RXAL RXTN Promo YETI" at bounding box center [314, 147] width 310 height 25
click at [132, 133] on input "PMCO Tradeshow Prize - YETI Cooler PMCO RXAL RXTN Promo YETI" at bounding box center [128, 130] width 5 height 5
select select "10728816"
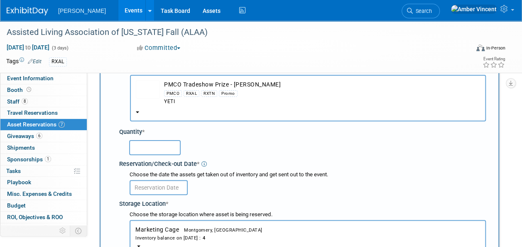
click at [135, 146] on input "text" at bounding box center [155, 147] width 52 height 15
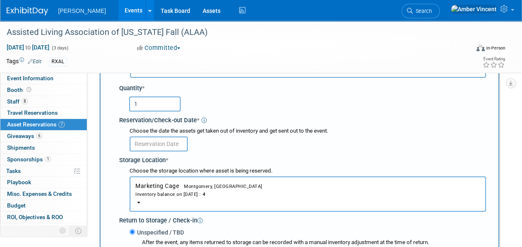
scroll to position [91, 0]
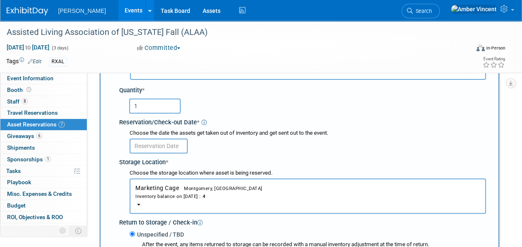
type input "1"
click at [164, 148] on body "[PERSON_NAME] Events Add Event Bulk Upload Events Shareable Event Boards Recent…" at bounding box center [261, 32] width 522 height 247
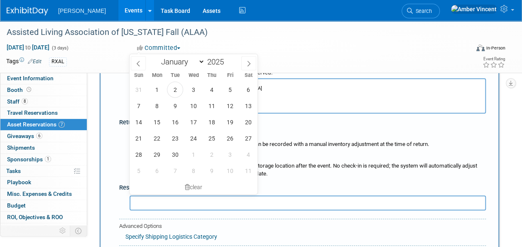
scroll to position [174, 0]
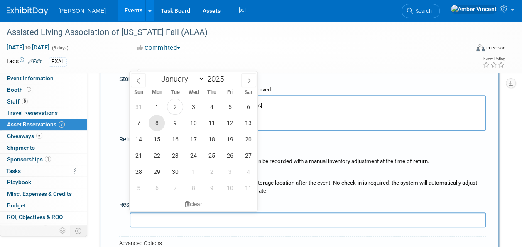
click at [156, 122] on span "8" at bounding box center [157, 123] width 16 height 16
type input "[DATE]"
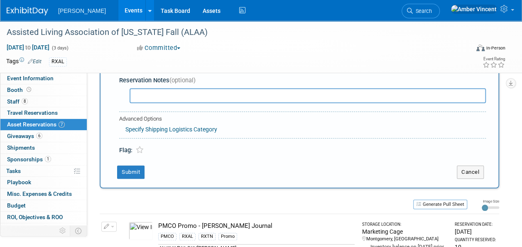
scroll to position [299, 0]
click at [124, 165] on button "Submit" at bounding box center [130, 171] width 27 height 13
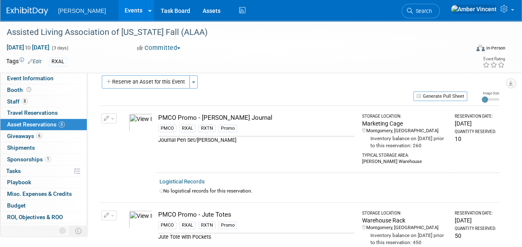
scroll to position [0, 0]
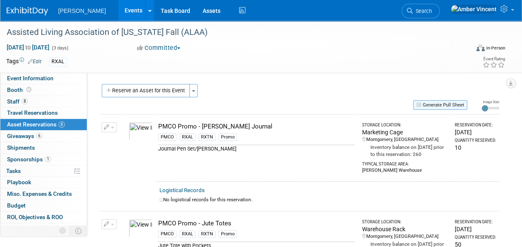
click at [421, 103] on button "Generate Pull Sheet" at bounding box center [440, 105] width 54 height 10
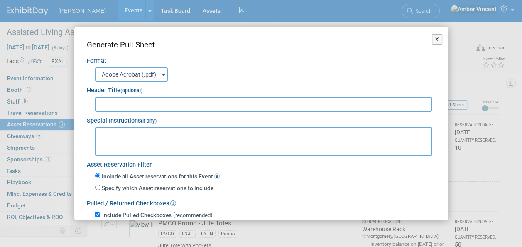
click at [105, 106] on input "text" at bounding box center [263, 104] width 337 height 15
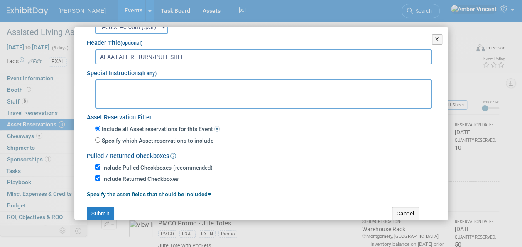
scroll to position [59, 0]
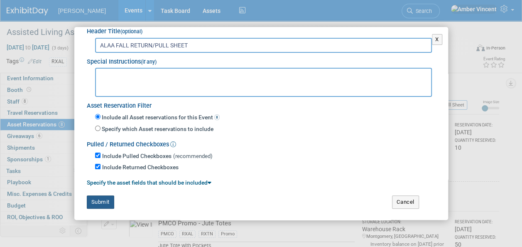
type input "ALAA FALL RETURN/PULL SHEET"
click at [107, 201] on button "Submit" at bounding box center [100, 201] width 27 height 13
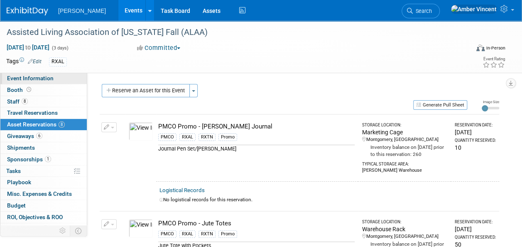
click at [28, 80] on span "Event Information" at bounding box center [30, 78] width 47 height 7
select select "Exhibitor"
select select "Yes"
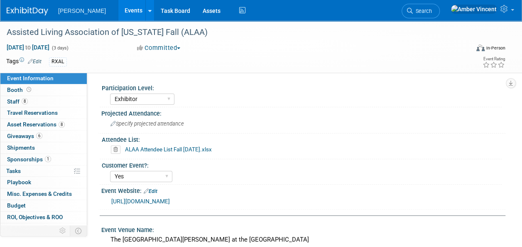
click at [440, 17] on link "Search" at bounding box center [421, 11] width 38 height 15
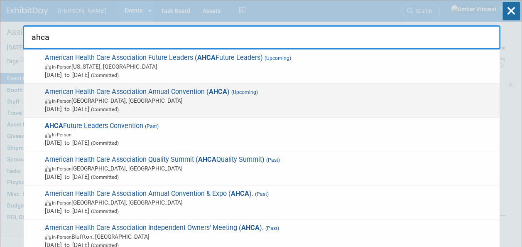
type input "ahca"
click at [212, 87] on div "American Health Care Association Annual Convention ( AHCA ) (Upcoming) In-Perso…" at bounding box center [262, 101] width 476 height 34
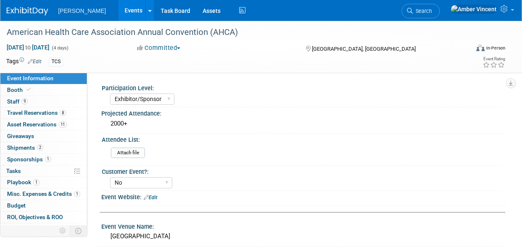
select select "Exhibitor/Sponsor"
select select "No"
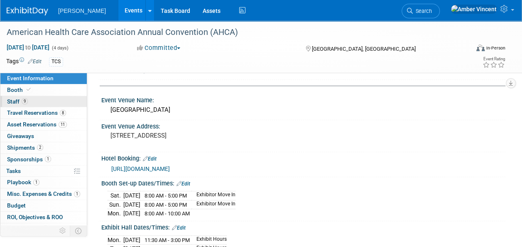
scroll to position [125, 0]
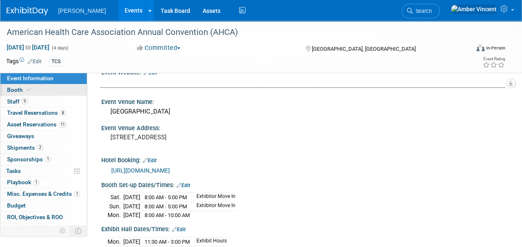
click at [42, 90] on link "Booth" at bounding box center [43, 89] width 86 height 11
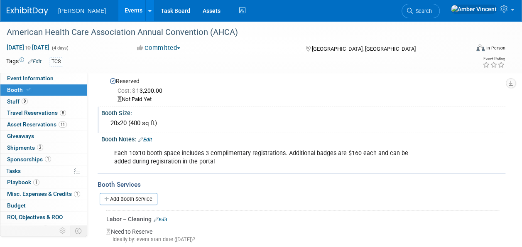
scroll to position [0, 0]
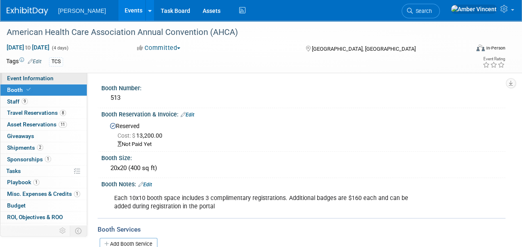
click at [43, 78] on span "Event Information" at bounding box center [30, 78] width 47 height 7
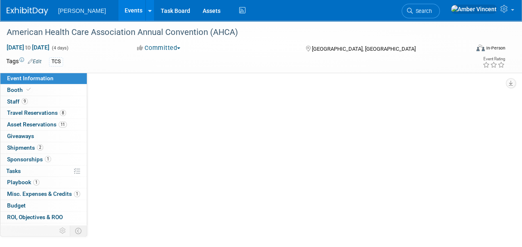
select select "Exhibitor/Sponsor"
select select "No"
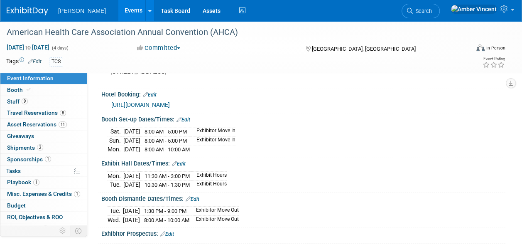
scroll to position [208, 0]
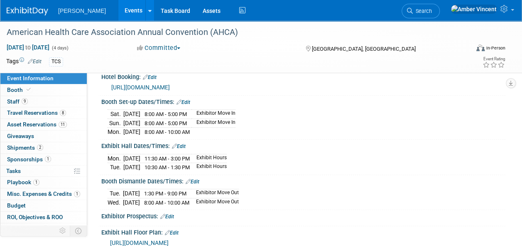
drag, startPoint x: 107, startPoint y: 156, endPoint x: 249, endPoint y: 161, distance: 141.8
click at [250, 162] on div "Mon. Oct 20, 2025 11:30 AM - 3:00 PM Exhibit Hours Tue. Oct 21, 2025 10:30 AM -…" at bounding box center [303, 161] width 404 height 23
drag, startPoint x: 249, startPoint y: 161, endPoint x: 217, endPoint y: 154, distance: 32.7
copy div
